Goal: Obtain resource: Download file/media

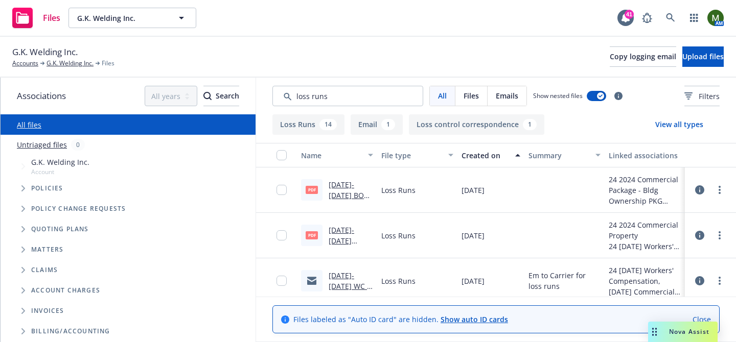
click at [478, 154] on div "Created on" at bounding box center [486, 155] width 48 height 11
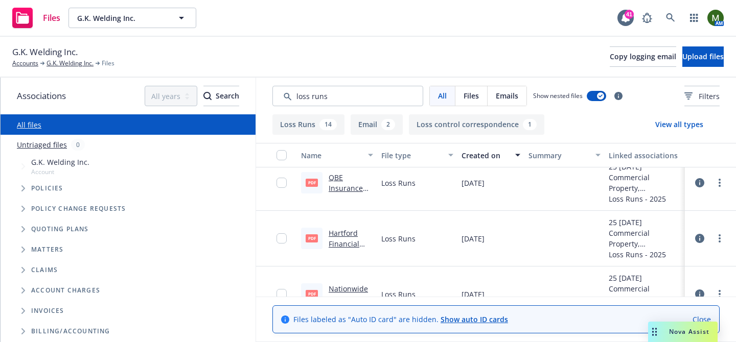
scroll to position [110, 0]
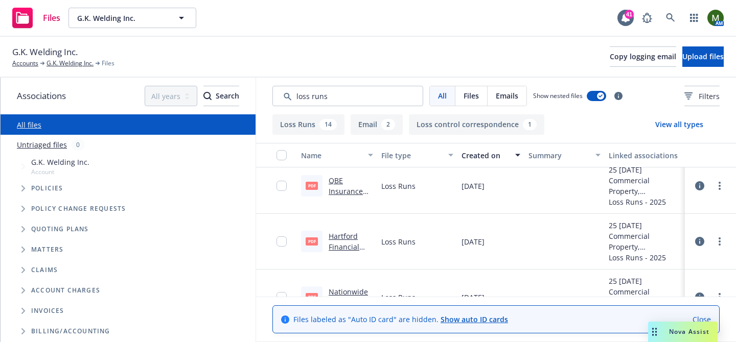
click at [344, 193] on link "QBE Insurance Group Limited WC [DATE] - [DATE] Loss Runs - Valued [DATE].pdf" at bounding box center [349, 224] width 40 height 96
